Goal: Task Accomplishment & Management: Use online tool/utility

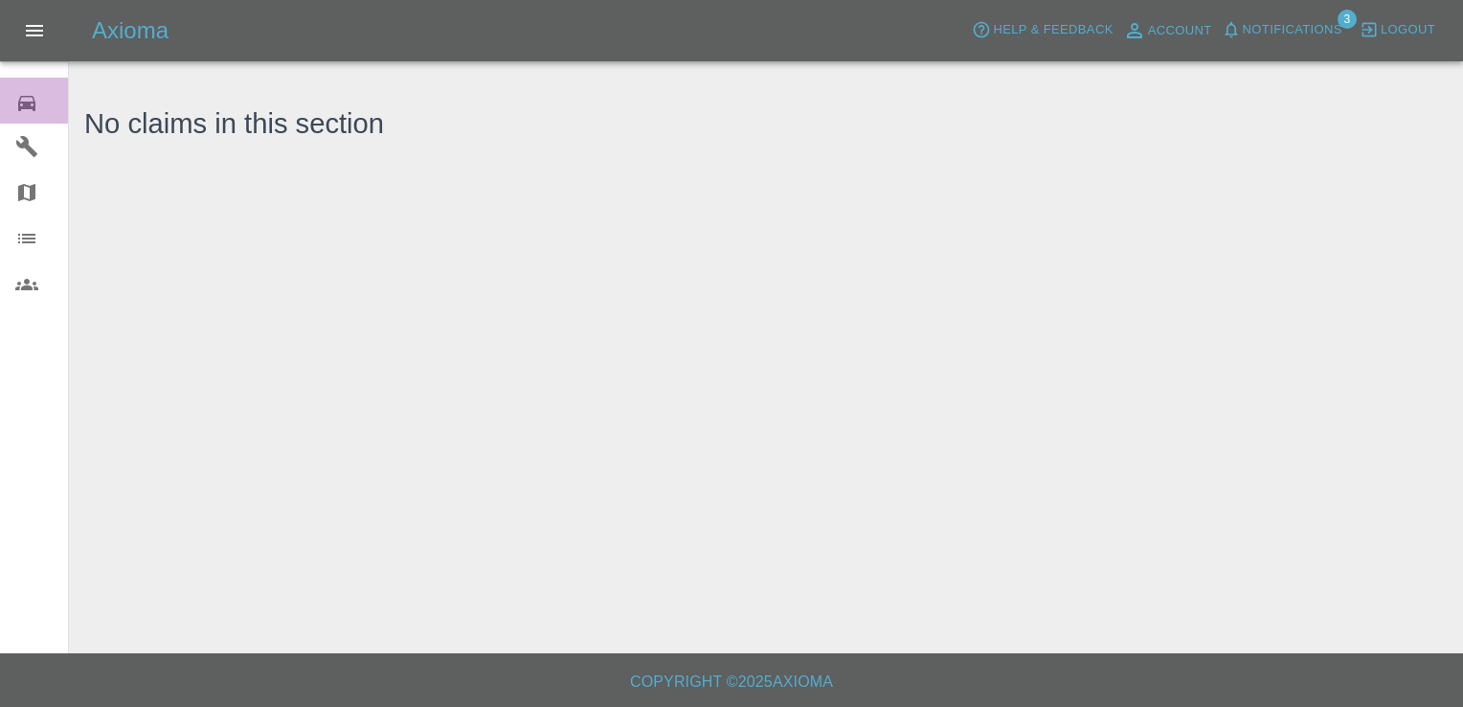
click at [29, 87] on div "0" at bounding box center [42, 101] width 54 height 28
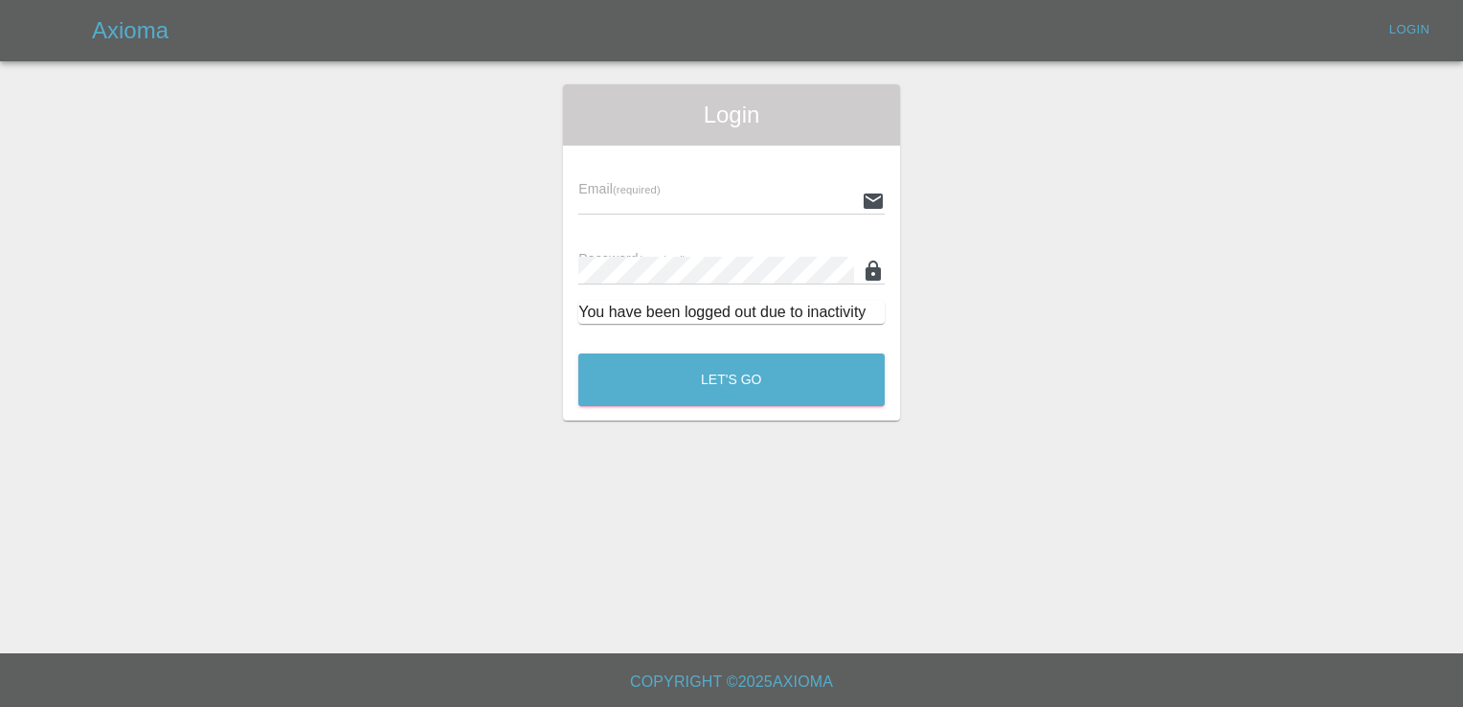
type input "[EMAIL_ADDRESS][DOMAIN_NAME]"
click at [626, 352] on div "Let's Go" at bounding box center [731, 375] width 308 height 72
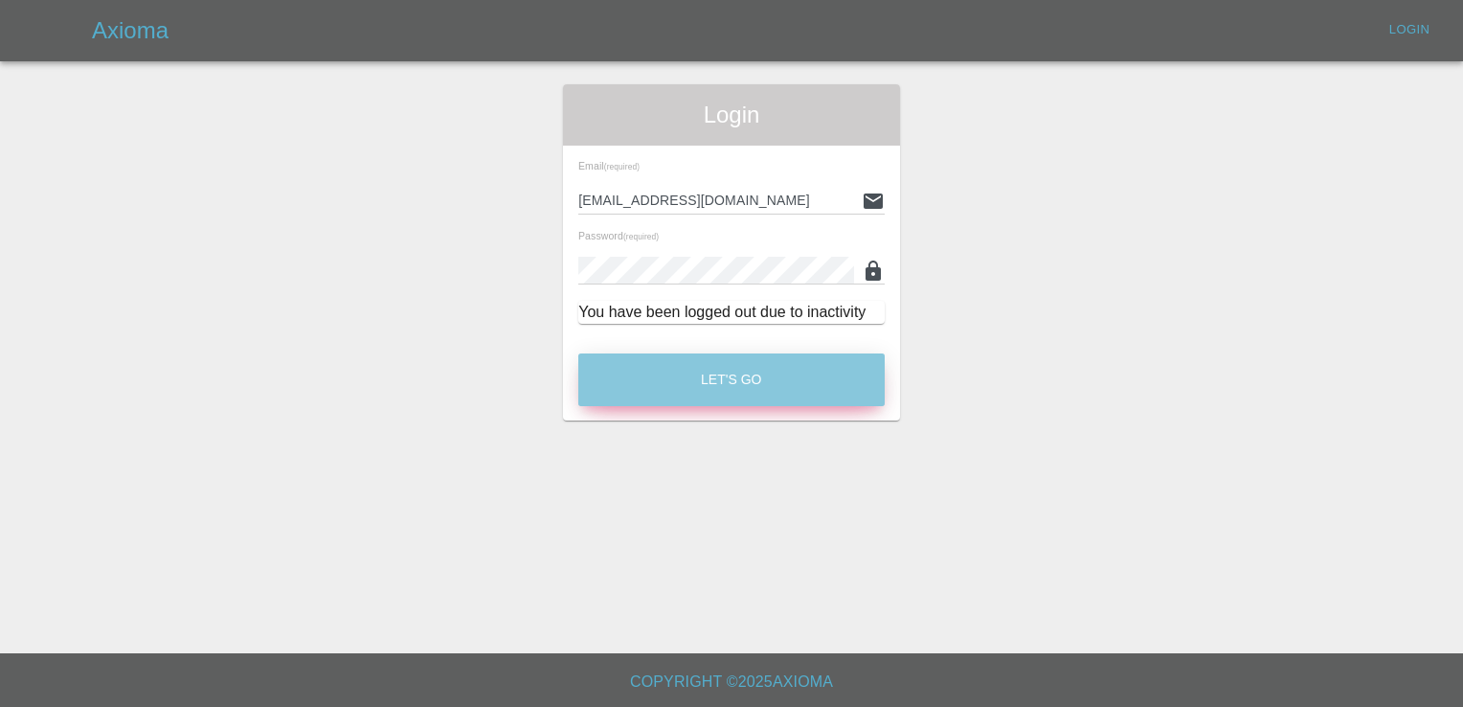
click at [760, 390] on button "Let's Go" at bounding box center [731, 379] width 306 height 53
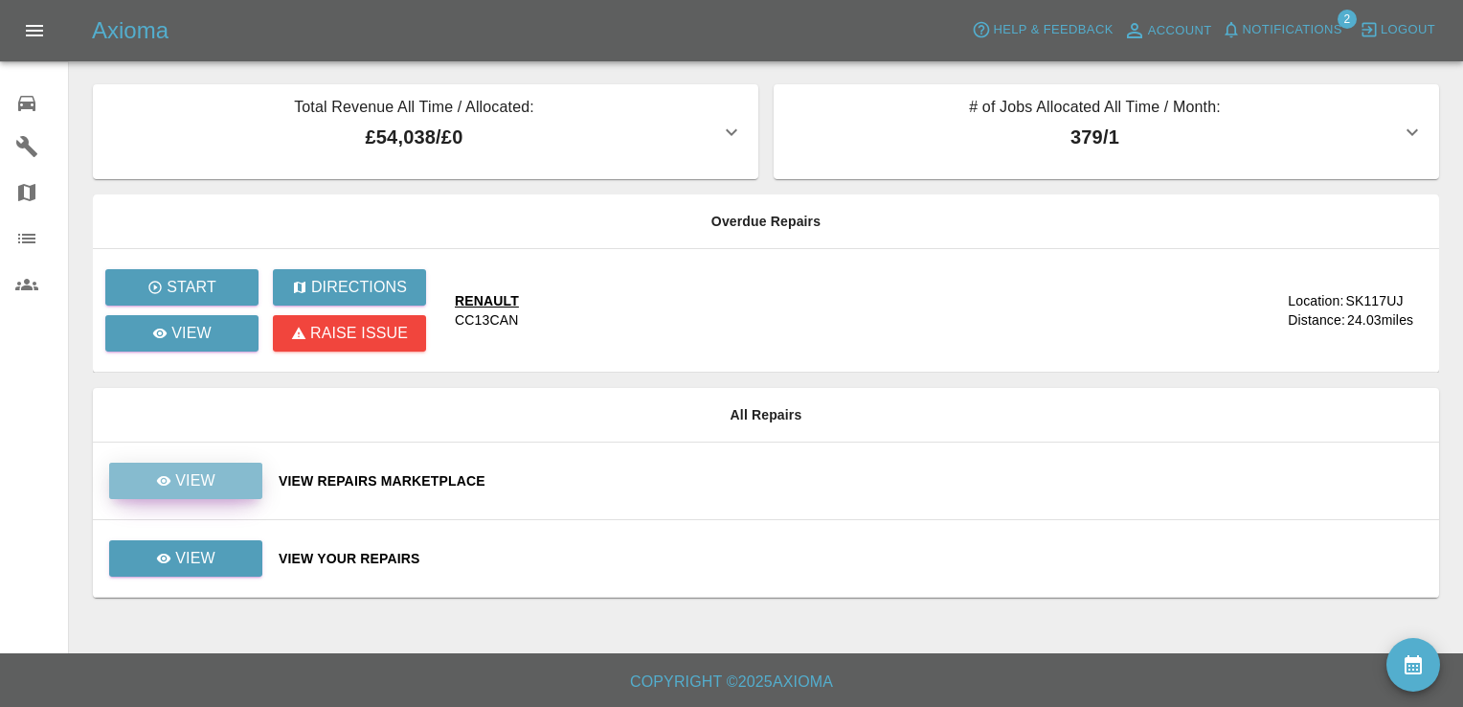
click at [186, 479] on p "View" at bounding box center [195, 480] width 40 height 23
